Goal: Contribute content: Add original content to the website for others to see

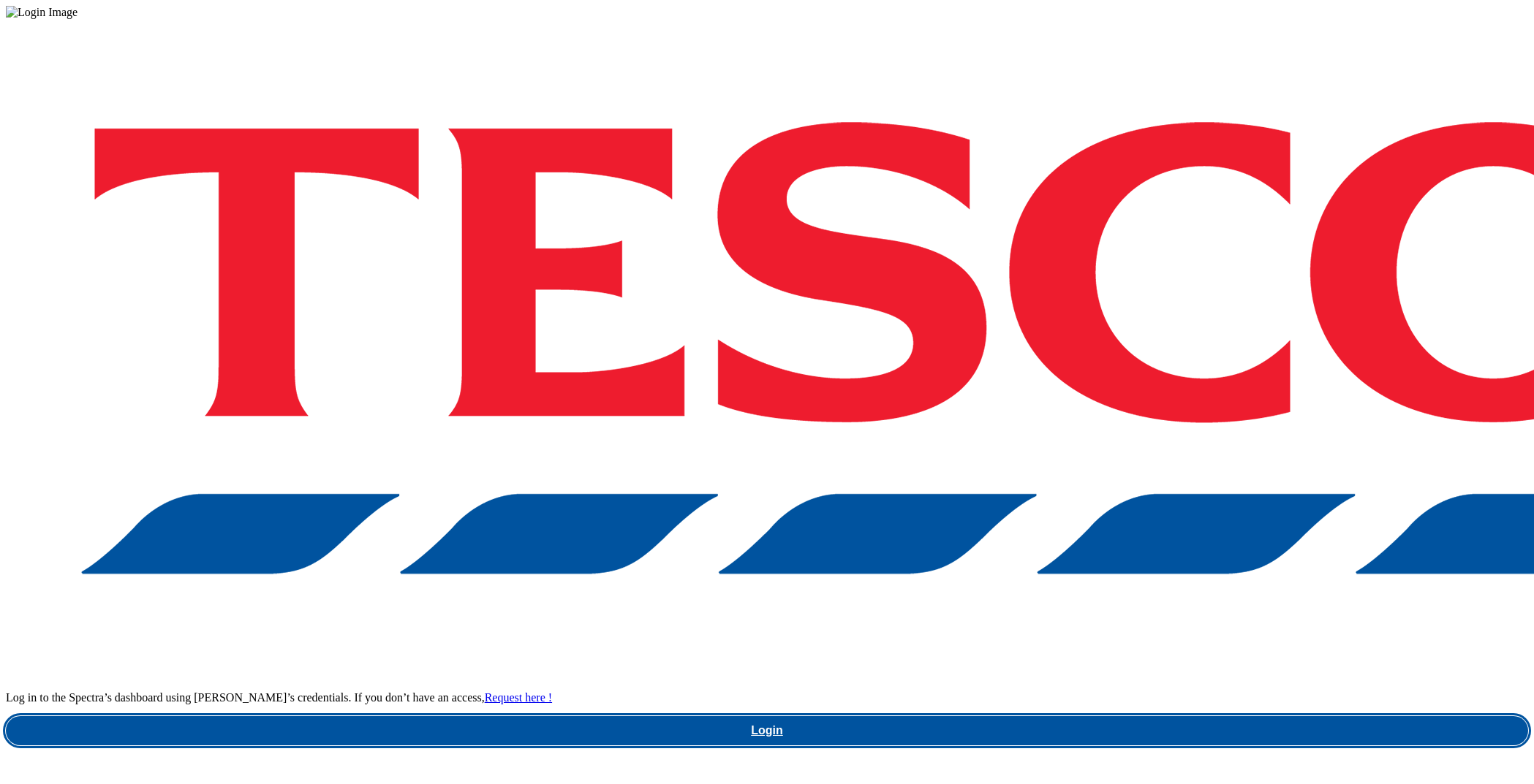
click at [1121, 716] on link "Login" at bounding box center [766, 731] width 1522 height 29
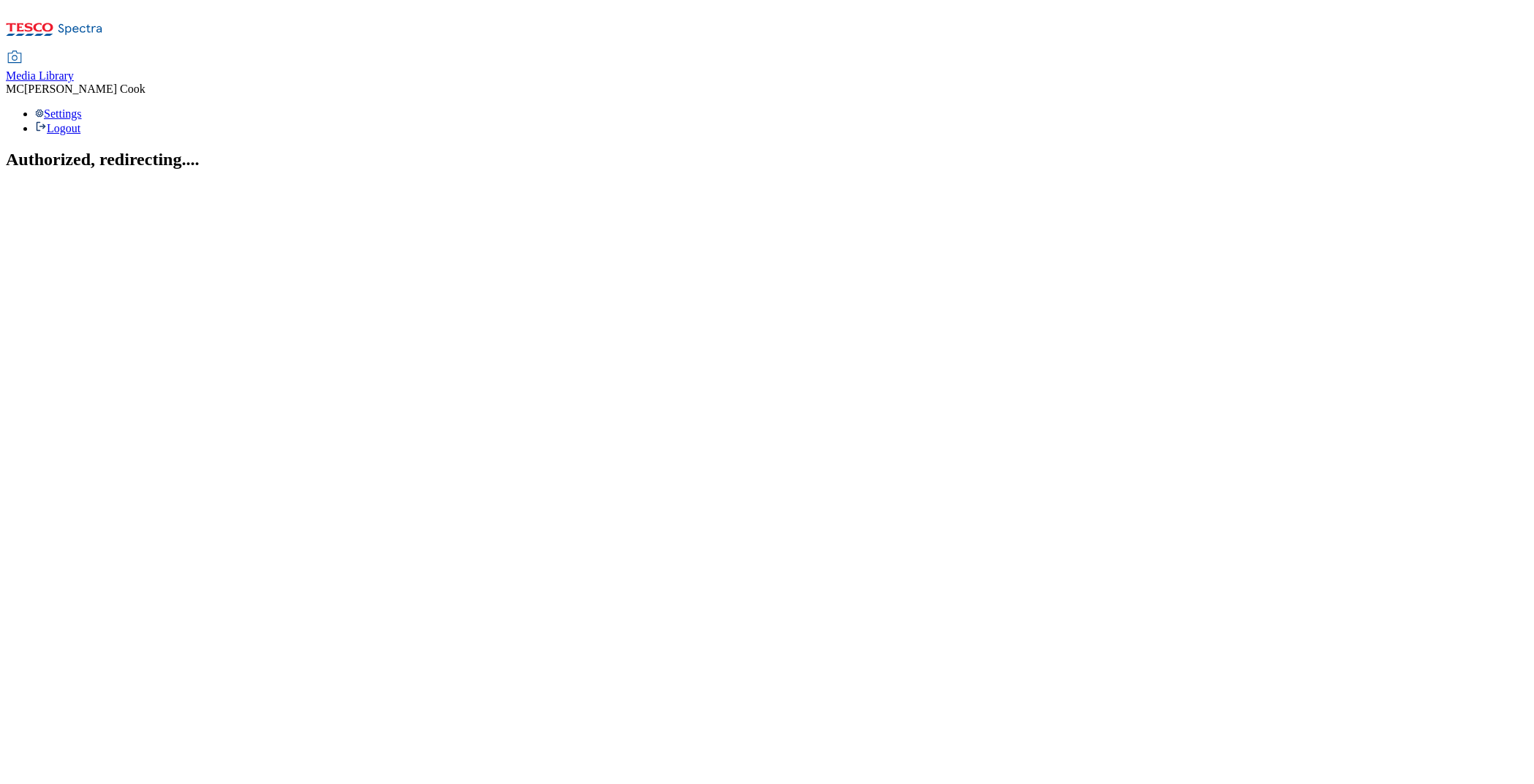
click at [74, 69] on span "Media Library" at bounding box center [39, 76] width 68 height 13
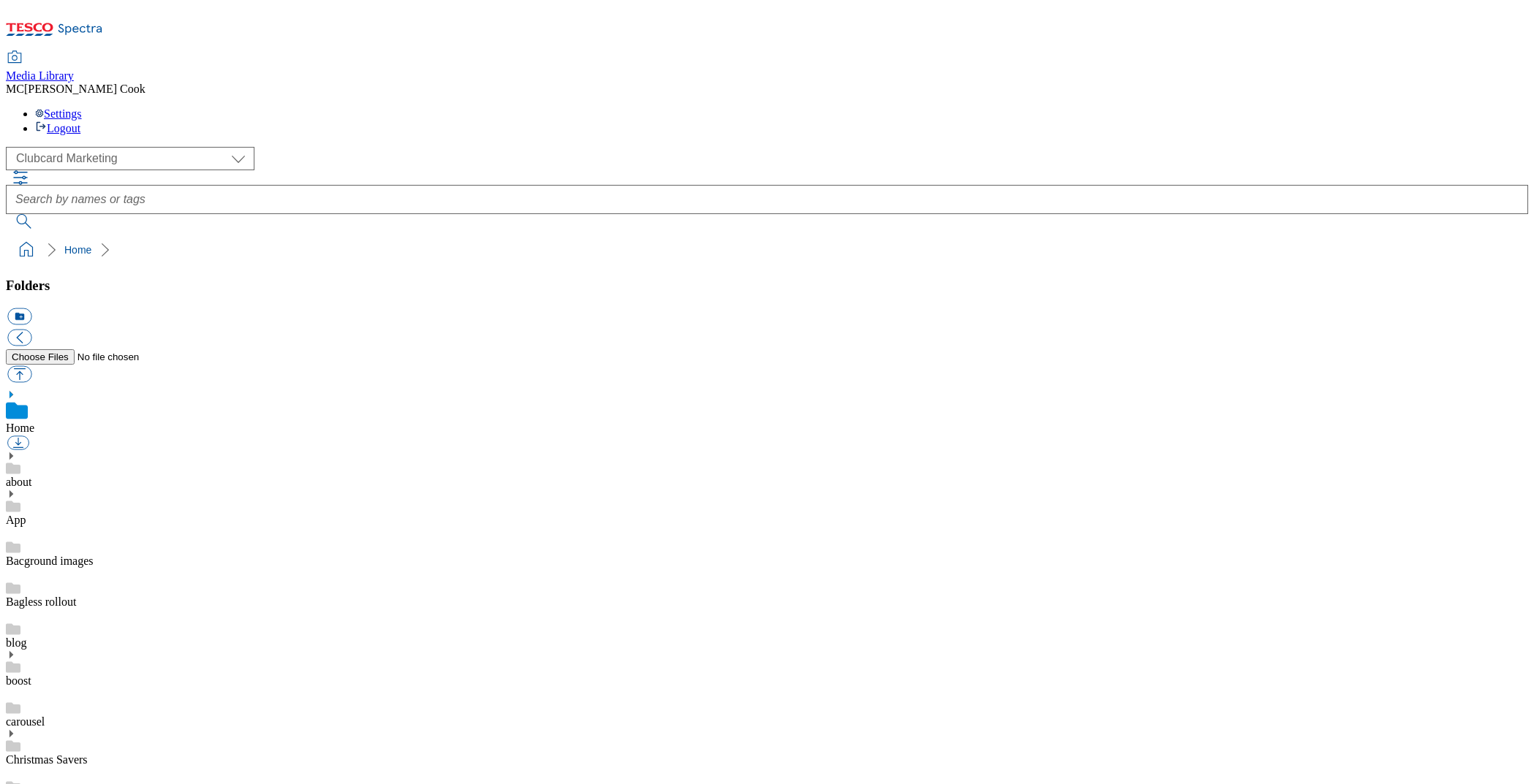
scroll to position [1, 0]
click at [112, 147] on select "Clubcard Marketing Dotcom UK Emails GHS Marketing UK GHS Product UK GHS ROI" at bounding box center [130, 159] width 248 height 24
select select "flare-ghs-mktg"
click at [10, 147] on select "Clubcard Marketing Dotcom UK Emails GHS Marketing UK GHS Product UK GHS ROI" at bounding box center [130, 159] width 248 height 24
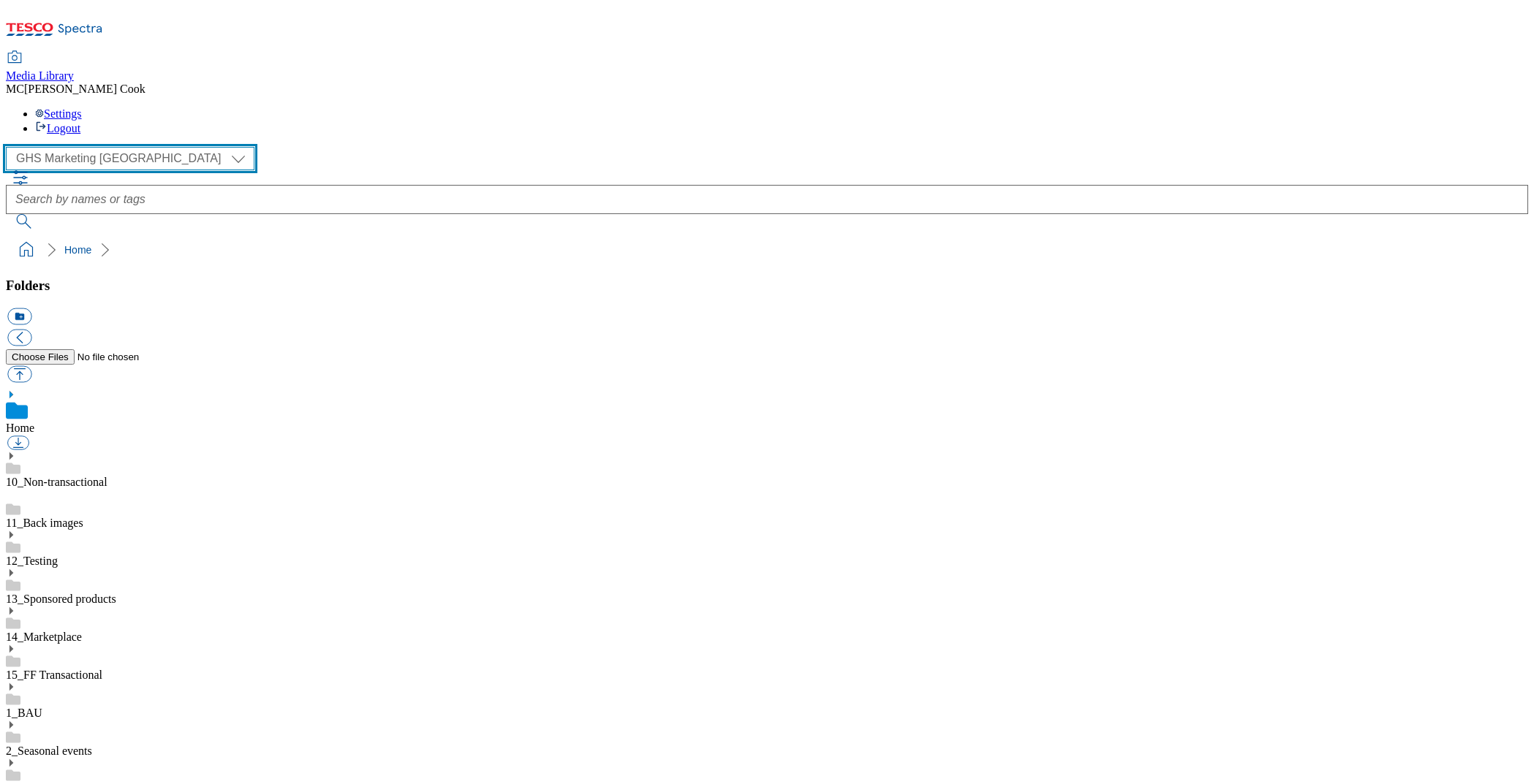
scroll to position [139, 0]
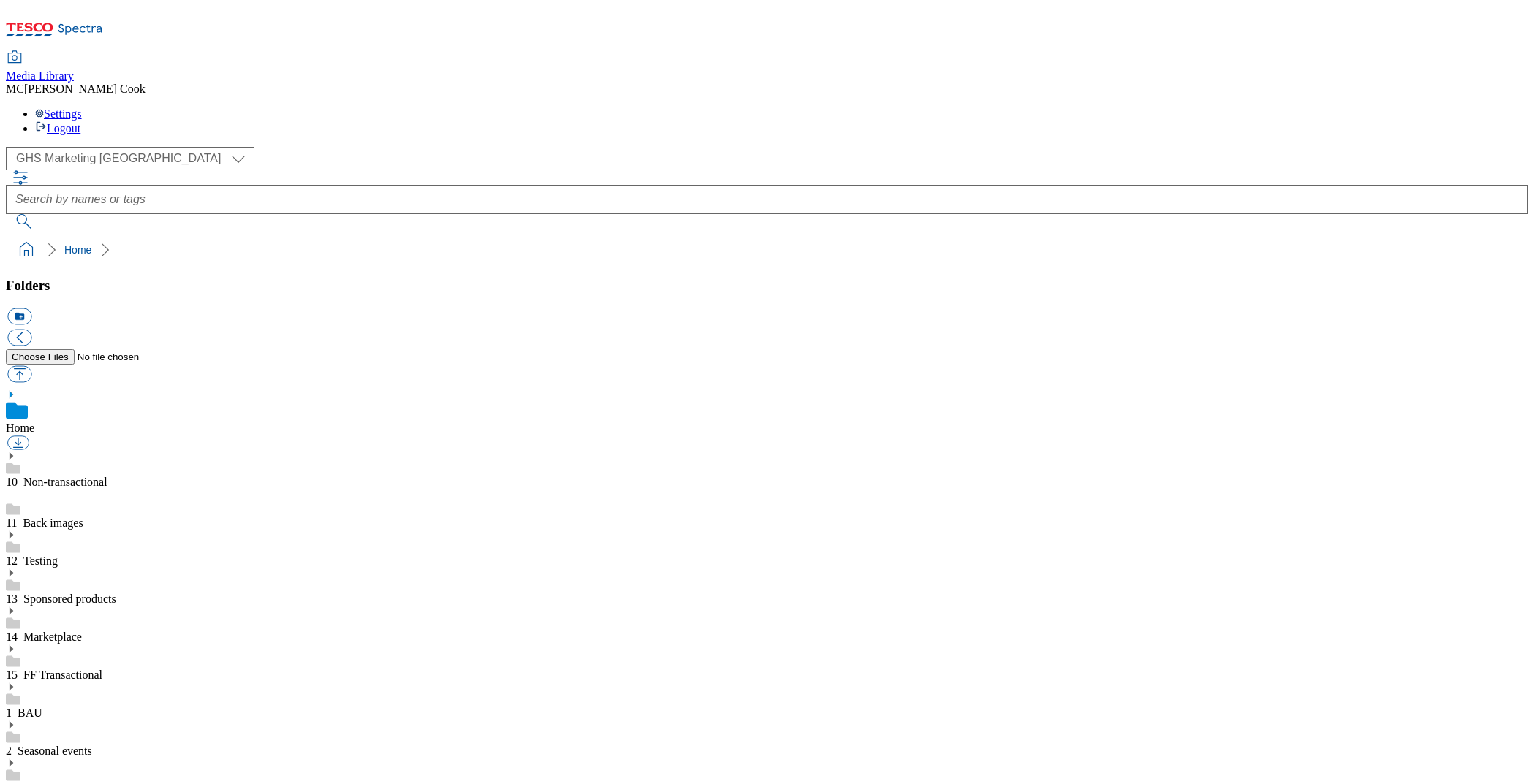
click at [92, 745] on link "2_Seasonal events" at bounding box center [48, 751] width 86 height 13
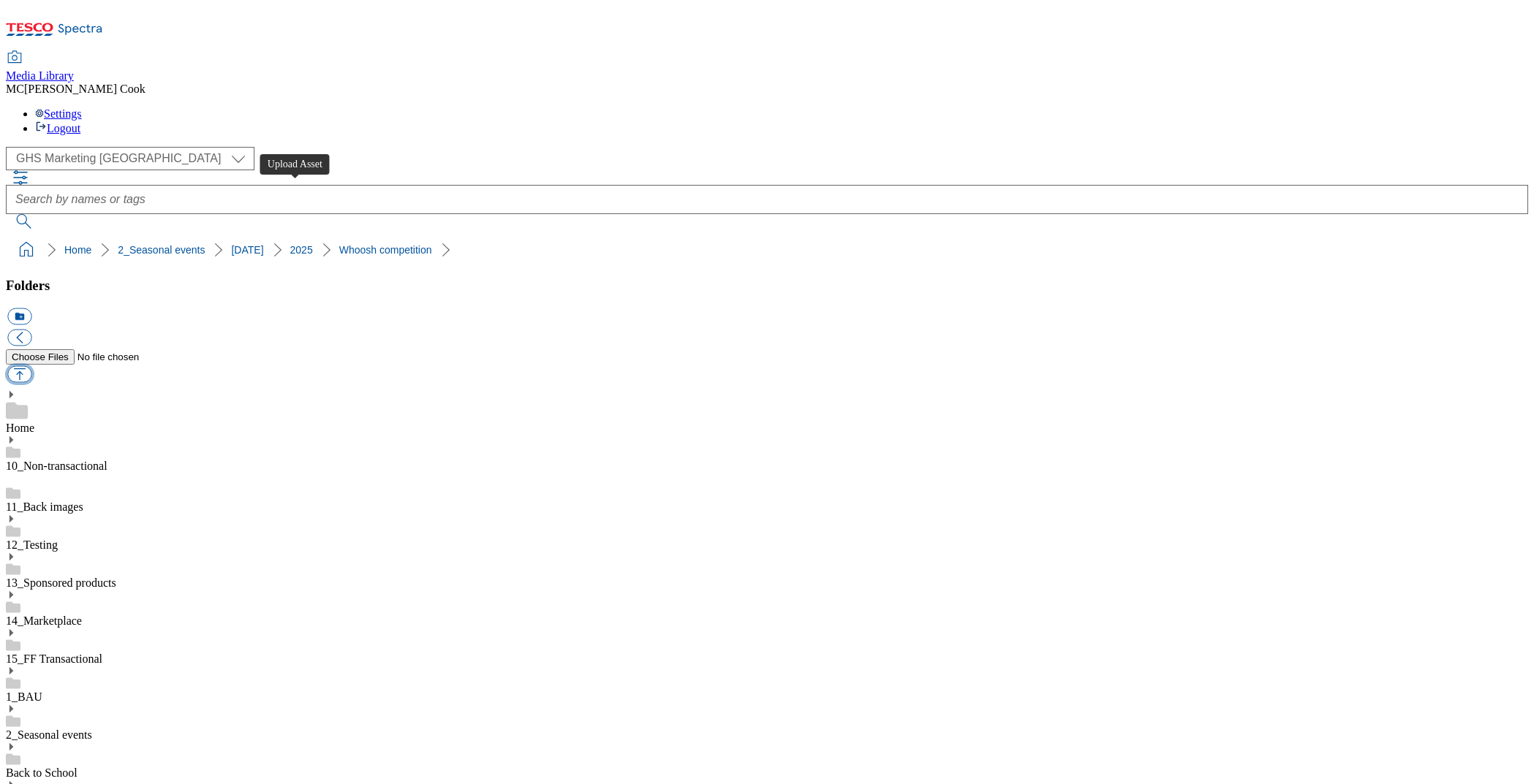
click at [31, 366] on button "button" at bounding box center [19, 374] width 24 height 16
type input "C:\fakepath\2533-Whoosh-competitions-carousel.jpg"
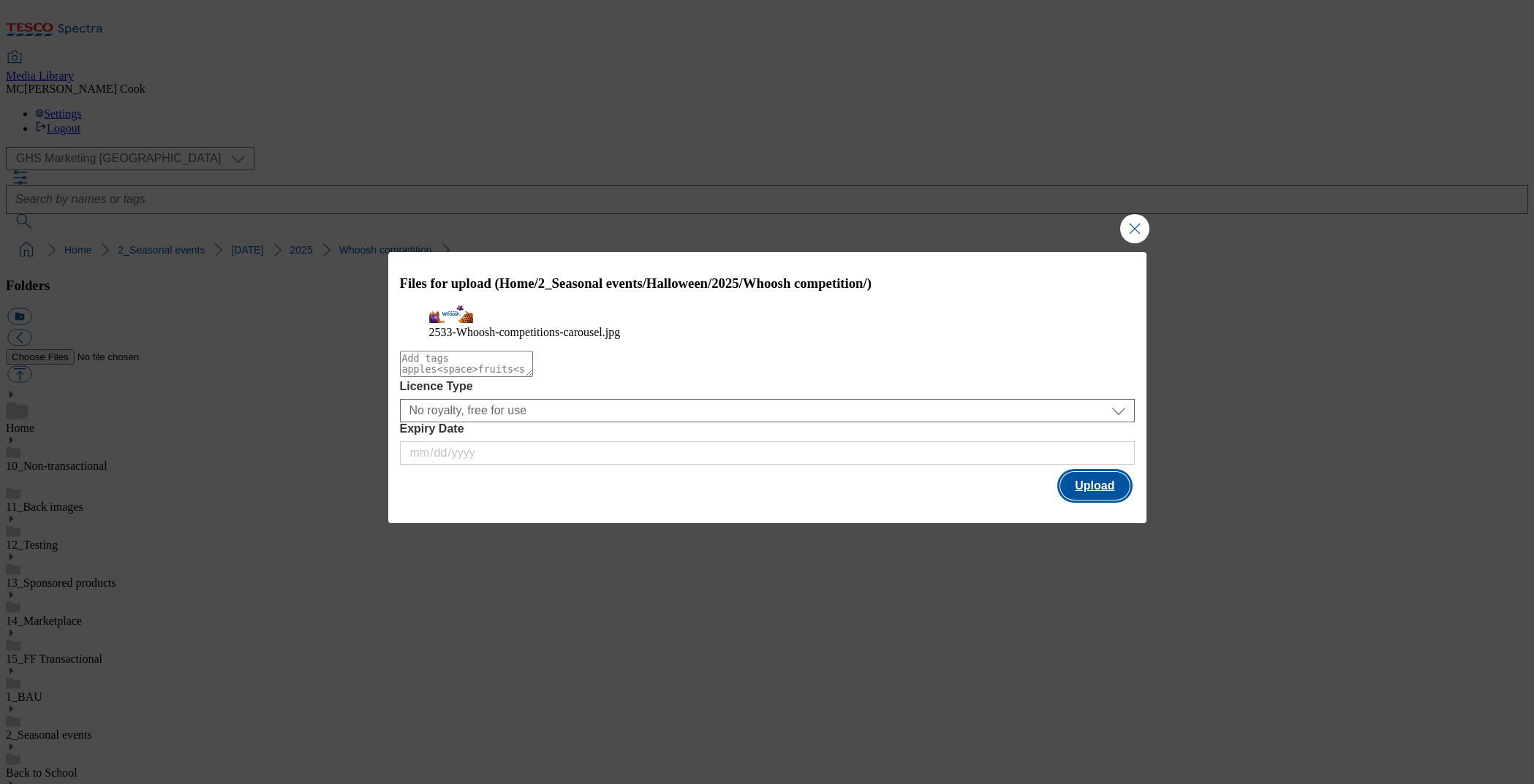
click at [1102, 500] on button "Upload" at bounding box center [1094, 486] width 68 height 27
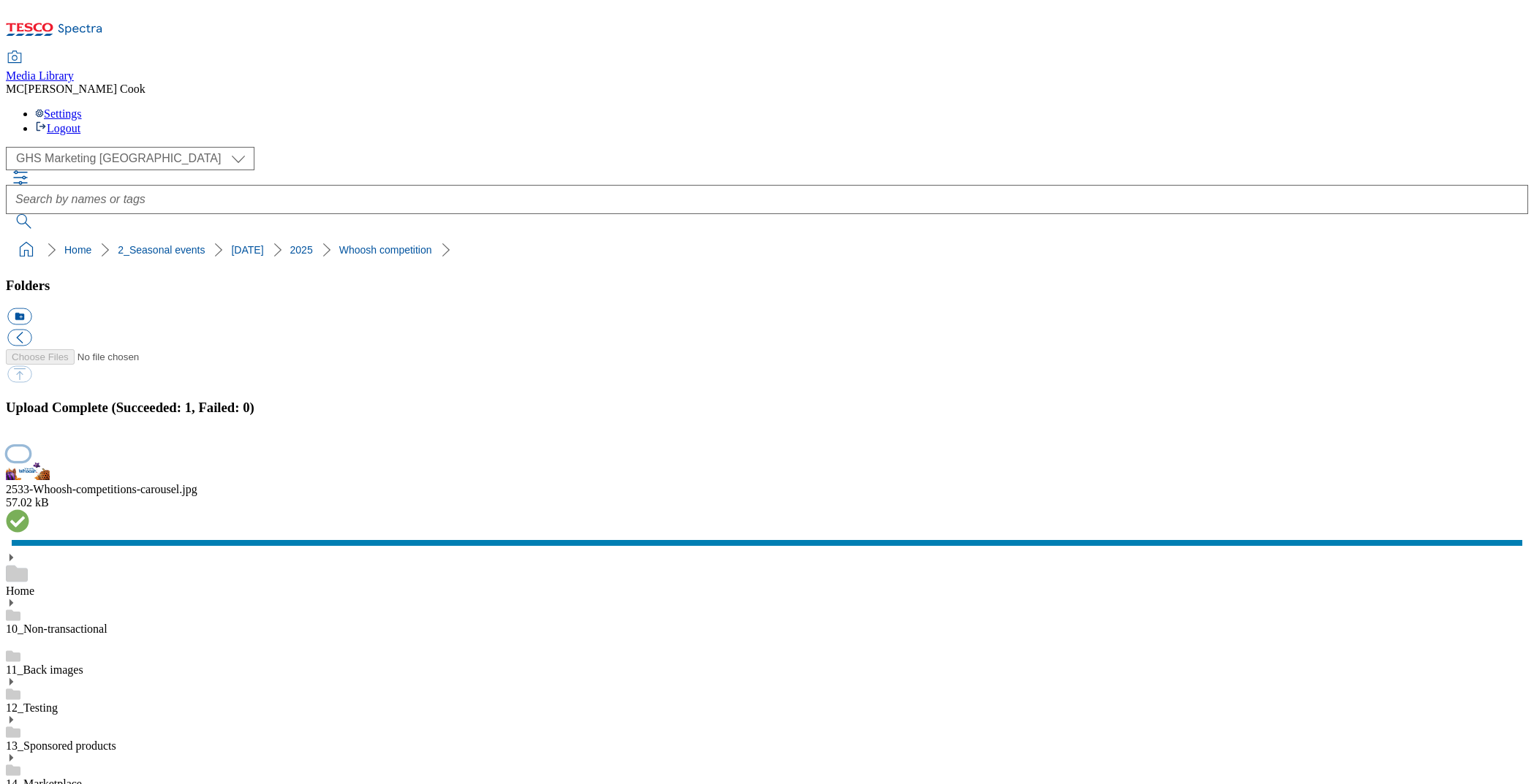
click at [29, 460] on button "button" at bounding box center [18, 453] width 22 height 14
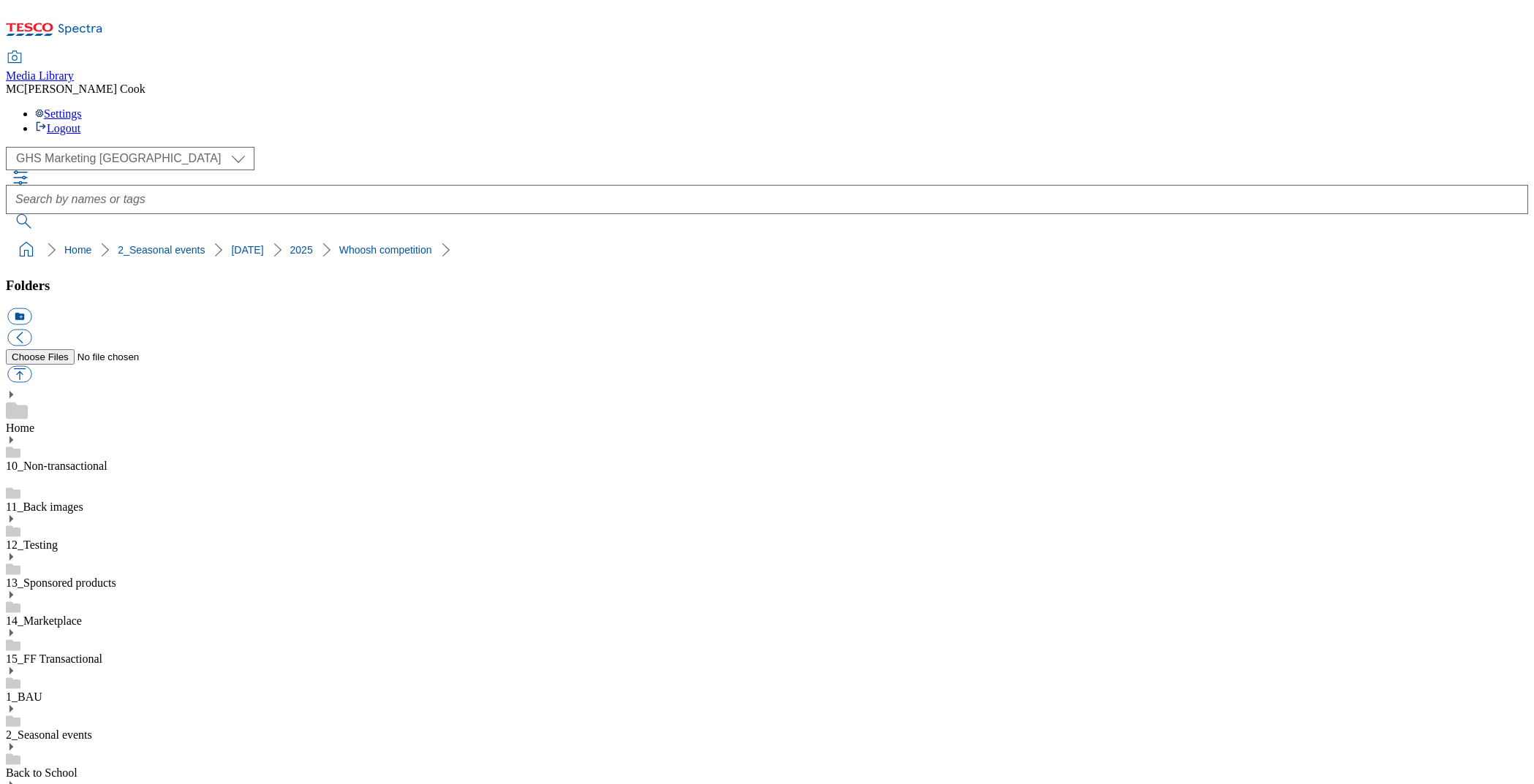
drag, startPoint x: 89, startPoint y: 512, endPoint x: 90, endPoint y: 505, distance: 7.1
click at [72, 147] on select "Clubcard Marketing Dotcom UK Emails GHS Marketing UK GHS Product UK GHS ROI" at bounding box center [130, 159] width 248 height 24
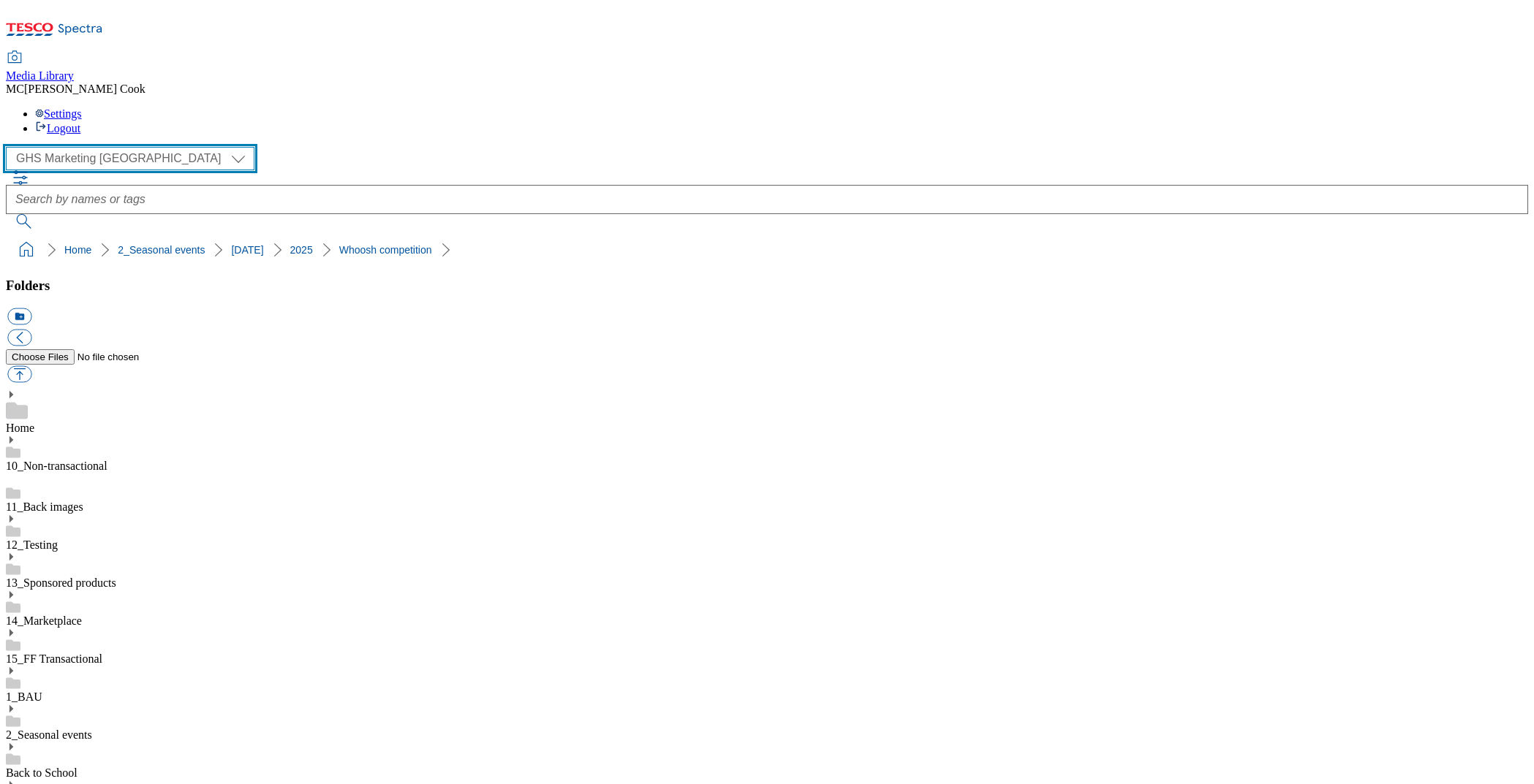
select select "flare-clubcard-mktg"
click at [10, 147] on select "Clubcard Marketing Dotcom UK Emails GHS Marketing UK GHS Product UK GHS ROI" at bounding box center [130, 159] width 248 height 24
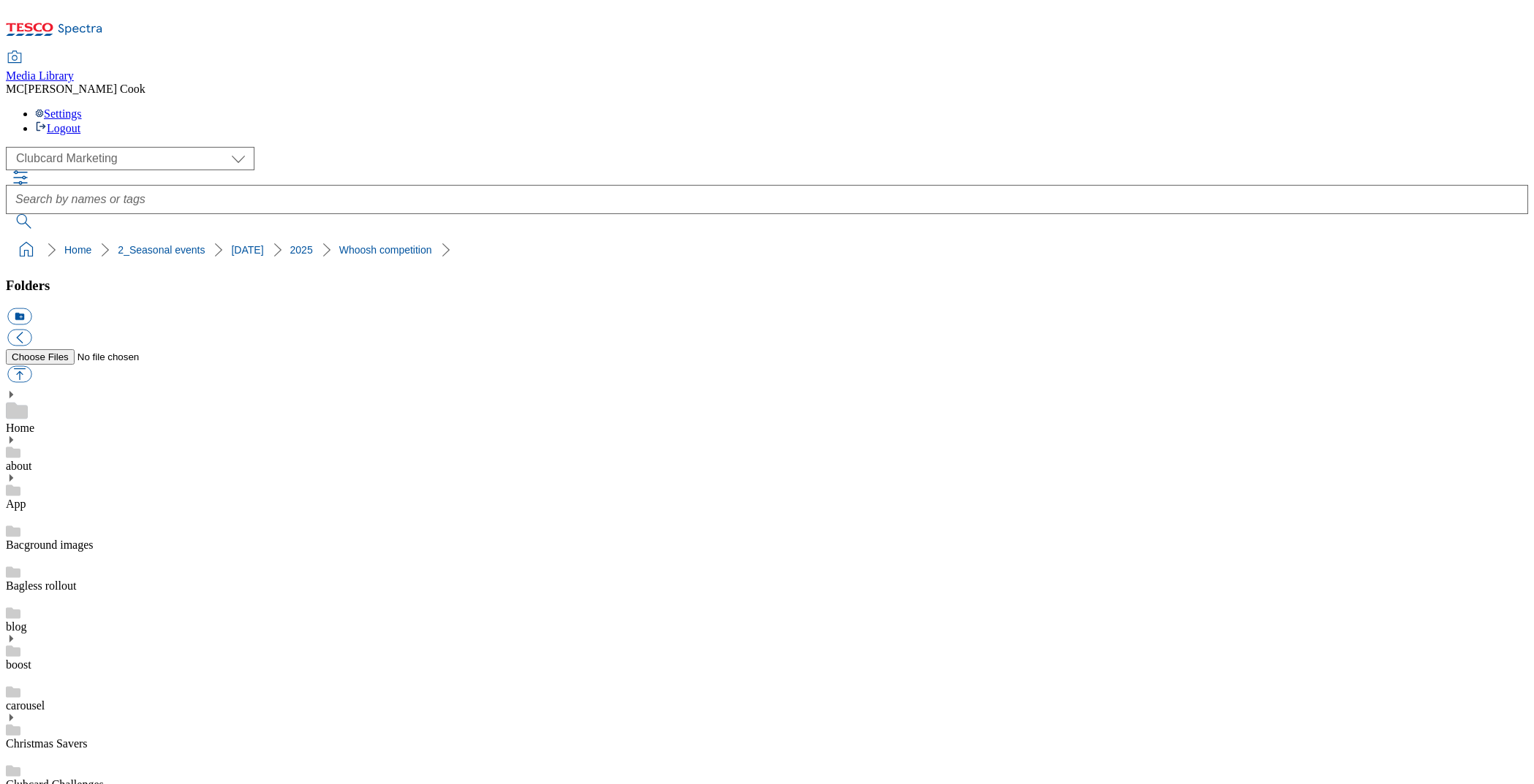
click at [93, 390] on div "Home" at bounding box center [766, 413] width 1522 height 46
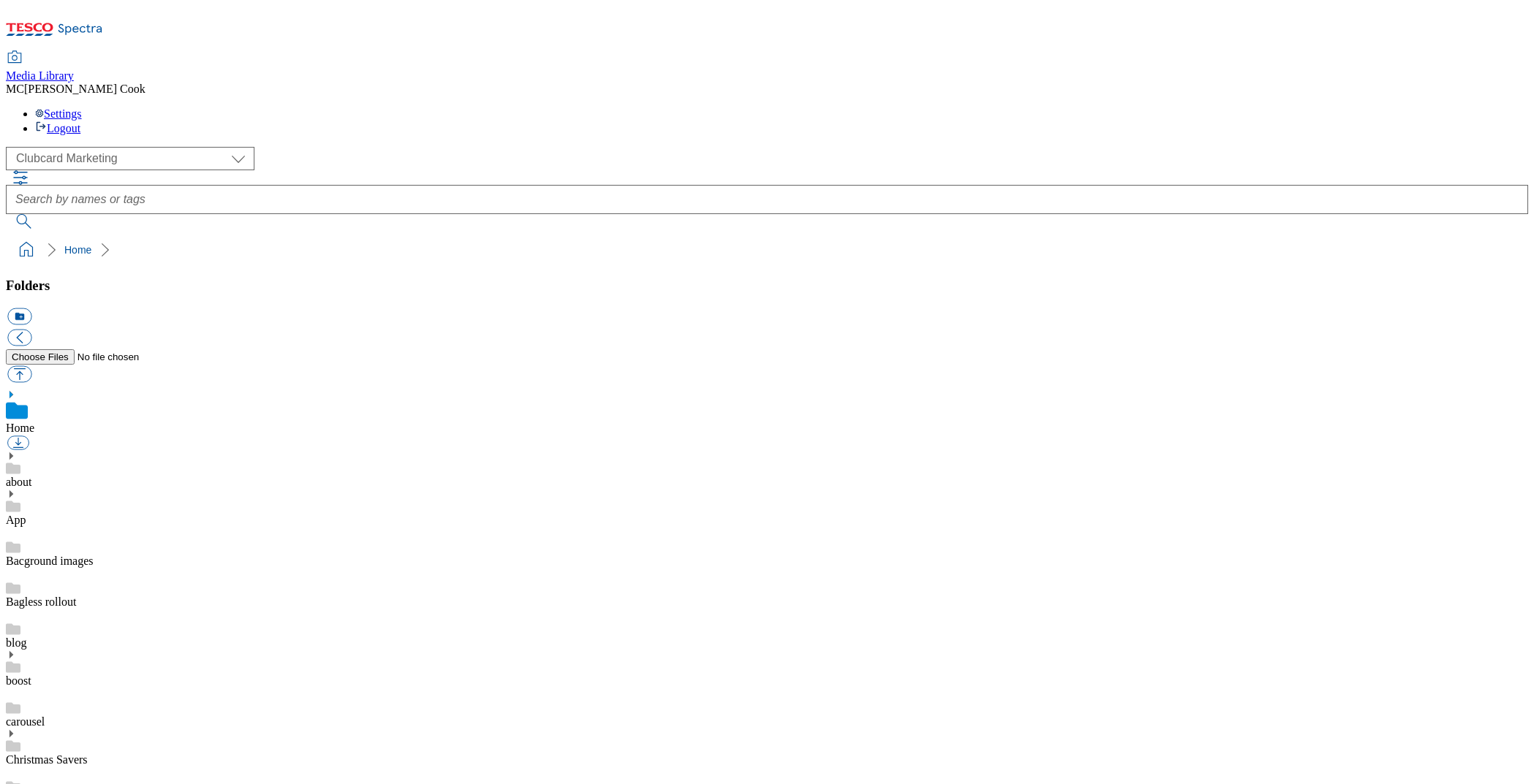
scroll to position [314, 0]
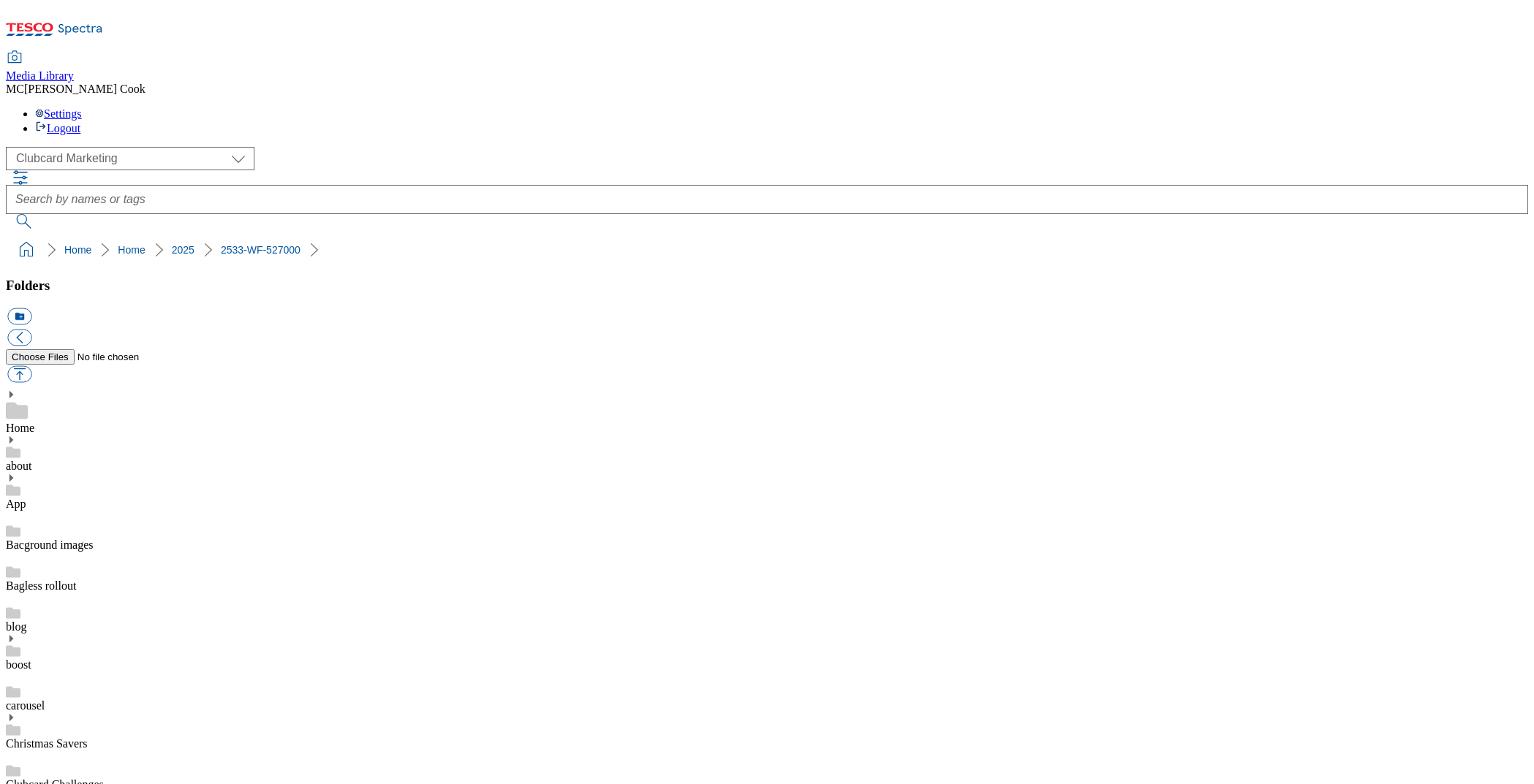
scroll to position [706, 0]
click at [31, 308] on button "icon_new_folder" at bounding box center [19, 317] width 24 height 16
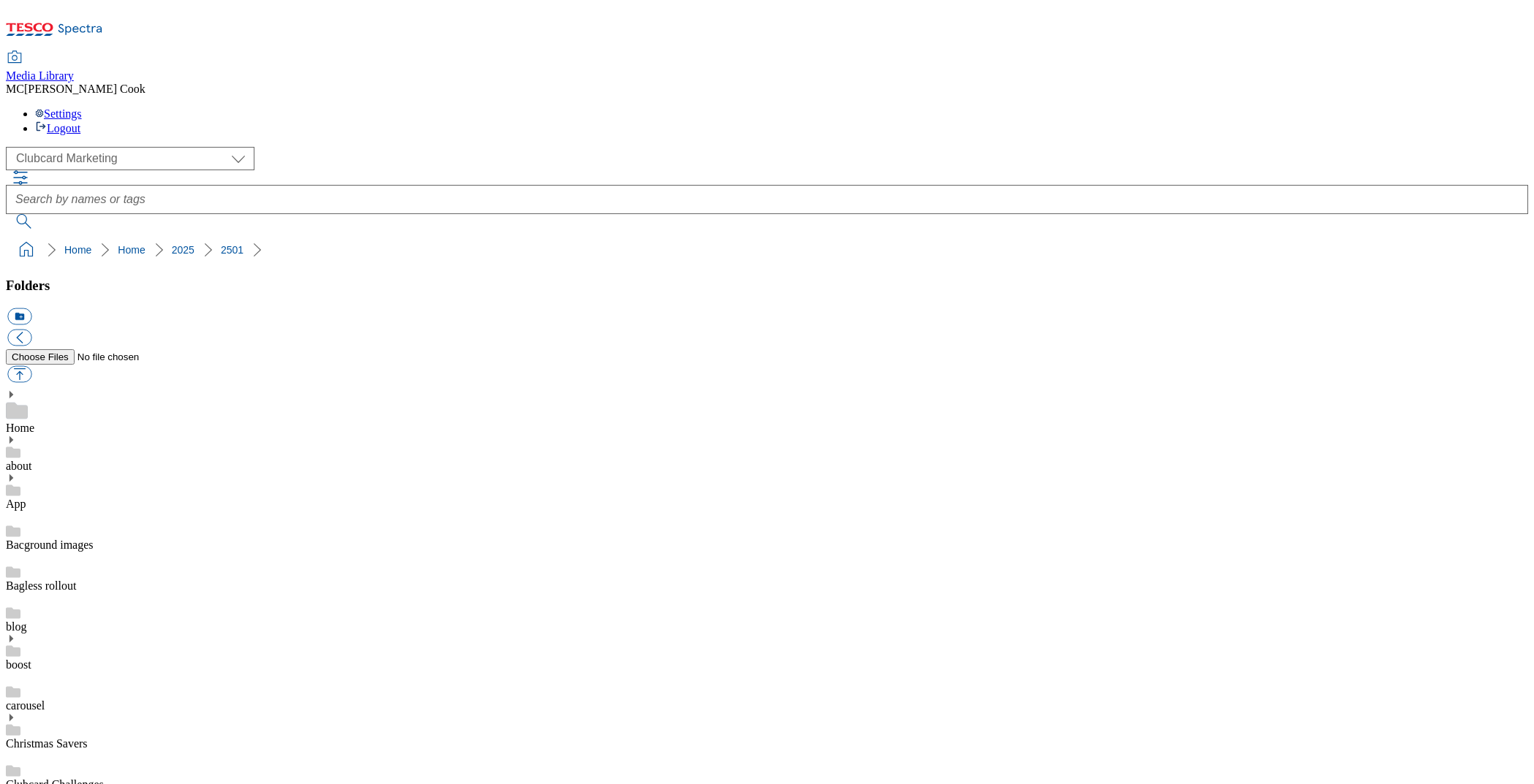
click at [31, 308] on button "icon_new_folder" at bounding box center [19, 317] width 24 height 16
type input "2534 update"
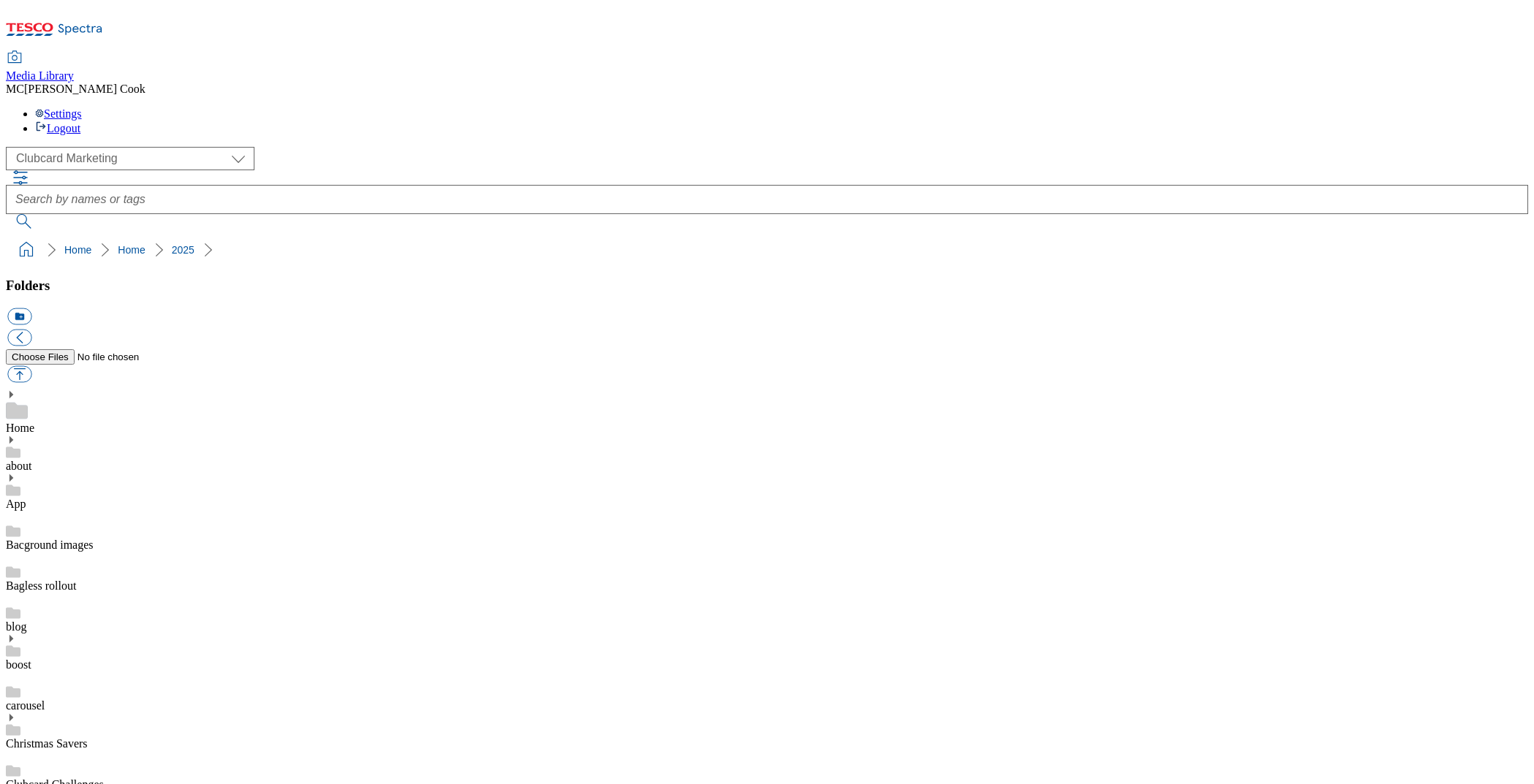
click at [31, 366] on button "button" at bounding box center [19, 374] width 24 height 16
type input "C:\fakepath\2533-Billboard-CC-Home-Derby.jpg"
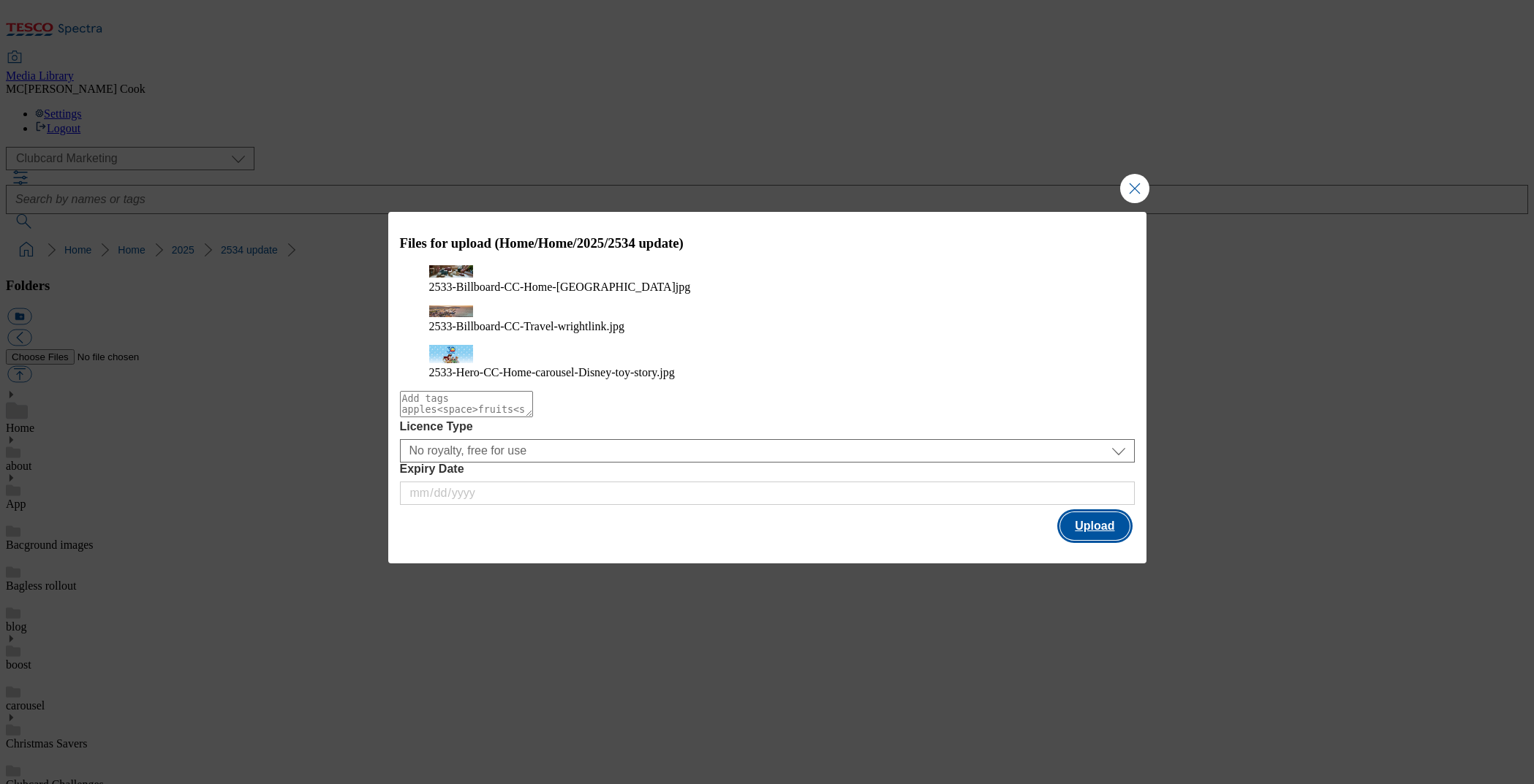
drag, startPoint x: 1087, startPoint y: 521, endPoint x: 962, endPoint y: 488, distance: 129.3
click at [1087, 521] on button "Upload" at bounding box center [1094, 526] width 68 height 27
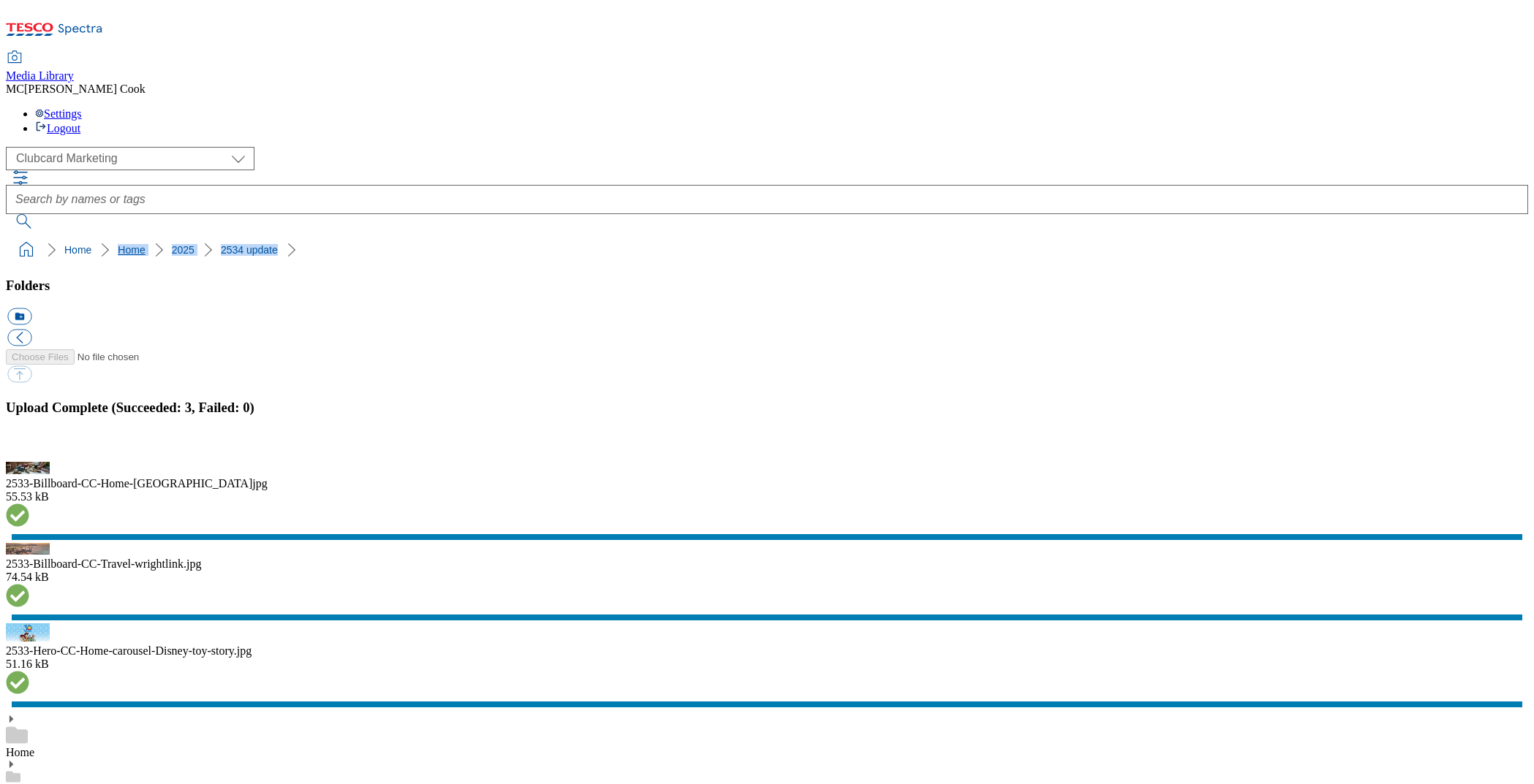
drag, startPoint x: 262, startPoint y: 145, endPoint x: 64, endPoint y: 146, distance: 198.0
click at [64, 236] on ol "Home Home 2025 2534 update" at bounding box center [772, 250] width 1514 height 27
copy ol "Home 2025 2534 update"
click at [29, 460] on button "button" at bounding box center [18, 453] width 22 height 14
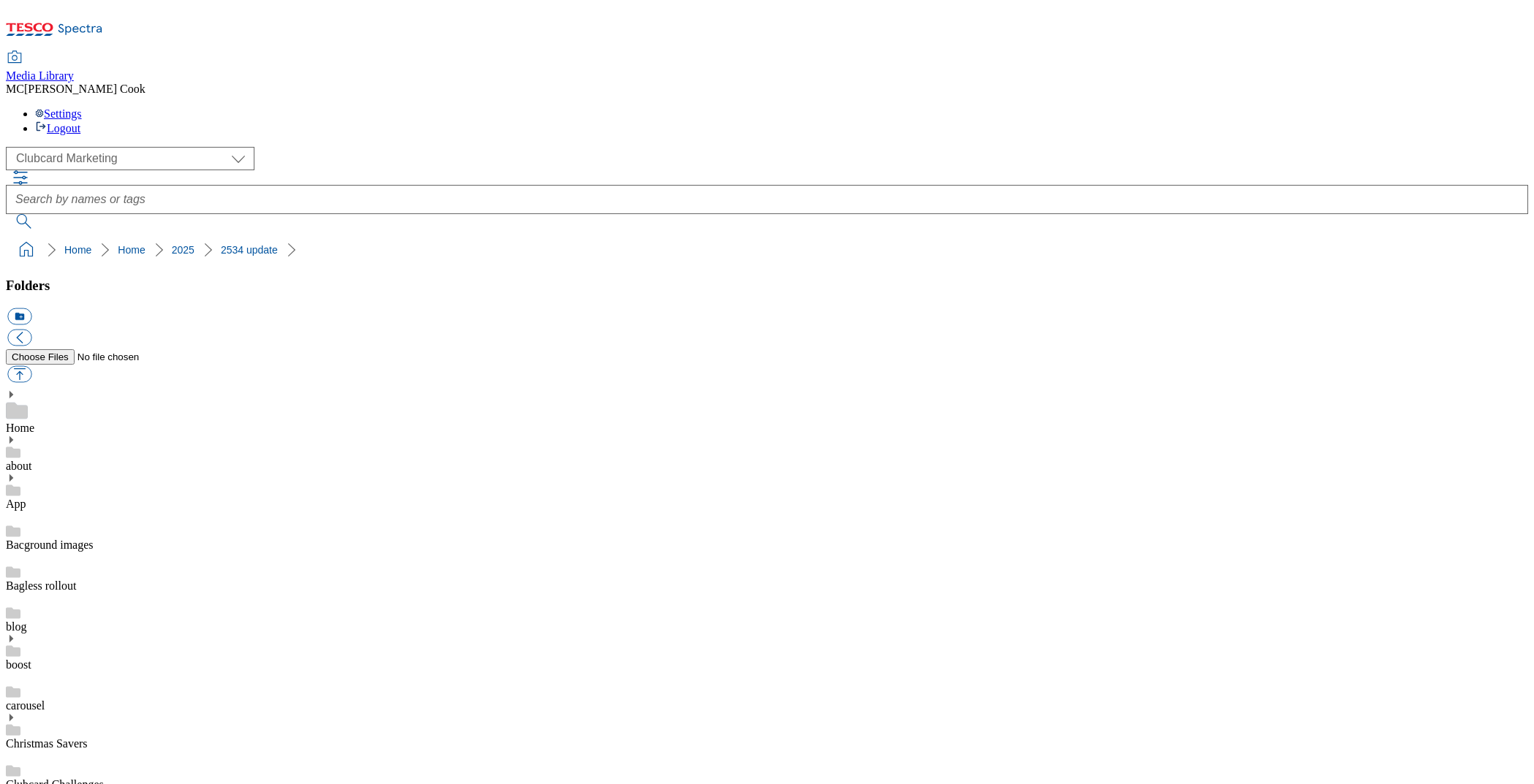
click at [85, 10] on div "Media Library MC Matthew Cook Settings Logout" at bounding box center [766, 70] width 1522 height 130
click at [86, 27] on icon at bounding box center [54, 34] width 98 height 31
